Goal: Task Accomplishment & Management: Manage account settings

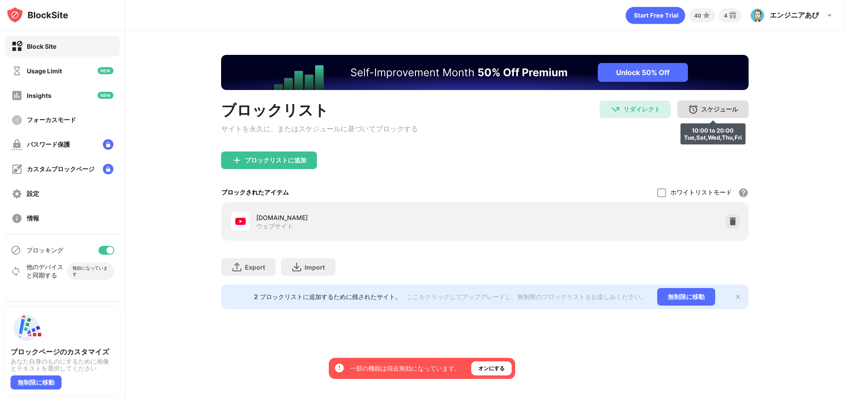
click at [707, 110] on div "スケジュール" at bounding box center [719, 109] width 37 height 8
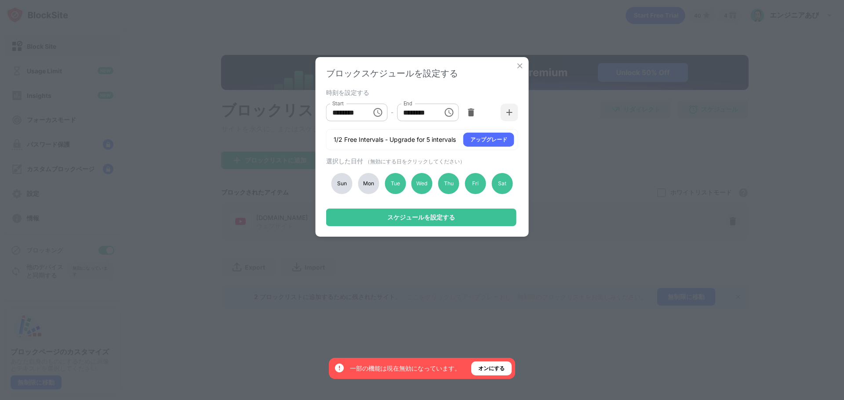
click at [376, 183] on div "Mon" at bounding box center [368, 183] width 21 height 21
click at [390, 182] on div "Tue" at bounding box center [395, 183] width 21 height 21
click at [401, 214] on div "スケジュールを設定する" at bounding box center [421, 218] width 190 height 18
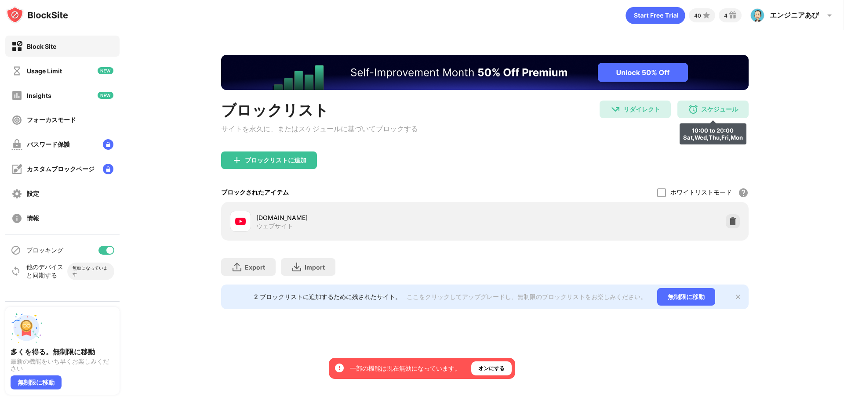
click at [708, 109] on div "スケジュール" at bounding box center [719, 109] width 37 height 8
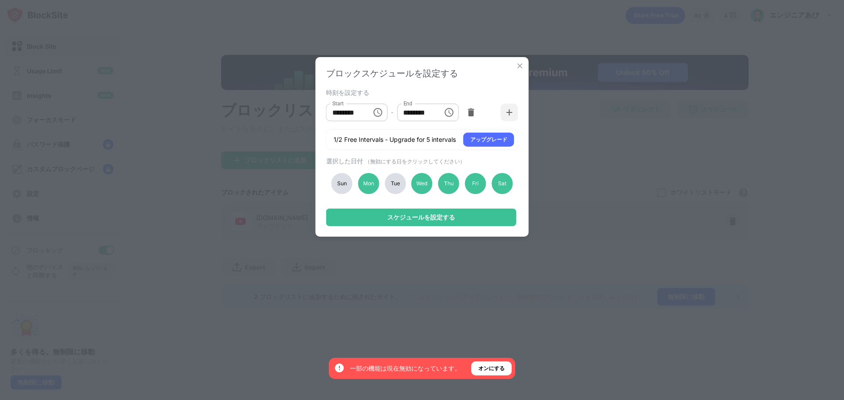
click at [396, 183] on div "Tue" at bounding box center [395, 183] width 21 height 21
click at [410, 220] on div "スケジュールを設定する" at bounding box center [421, 217] width 68 height 7
